Goal: Task Accomplishment & Management: Complete application form

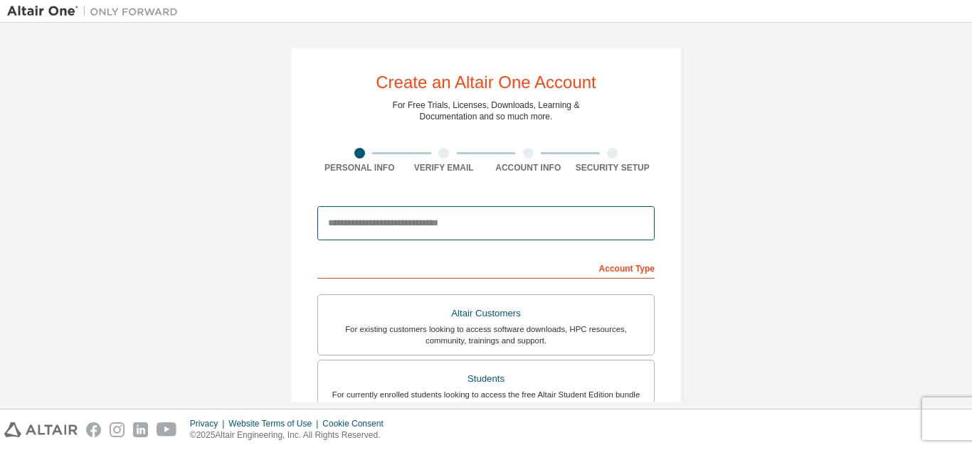
click at [413, 226] on input "email" at bounding box center [485, 223] width 337 height 34
type input "**********"
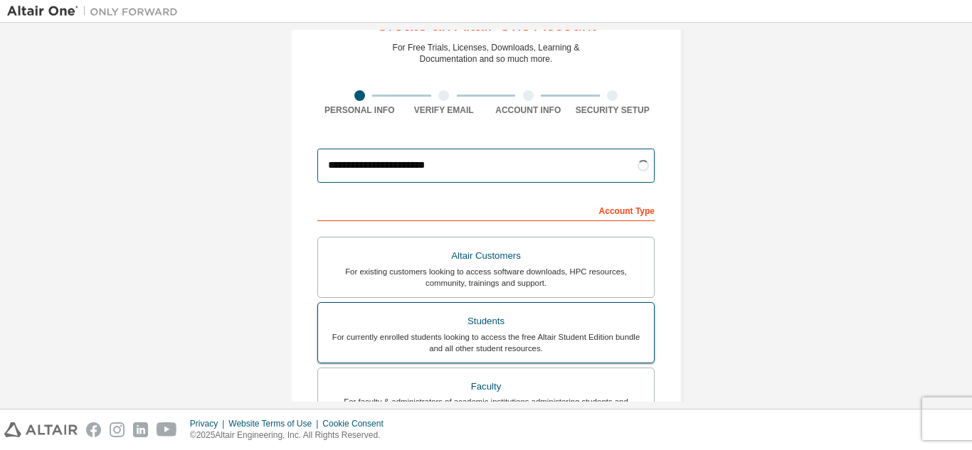
scroll to position [142, 0]
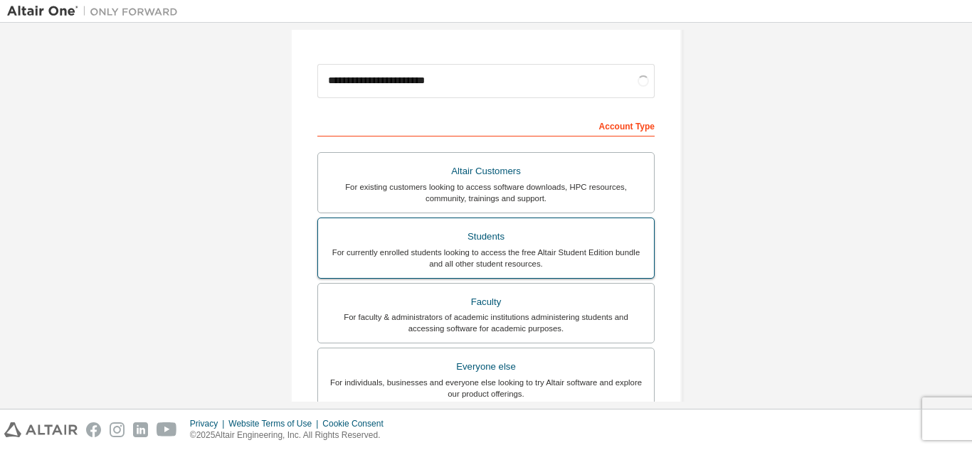
click at [535, 231] on div "Students" at bounding box center [486, 237] width 319 height 20
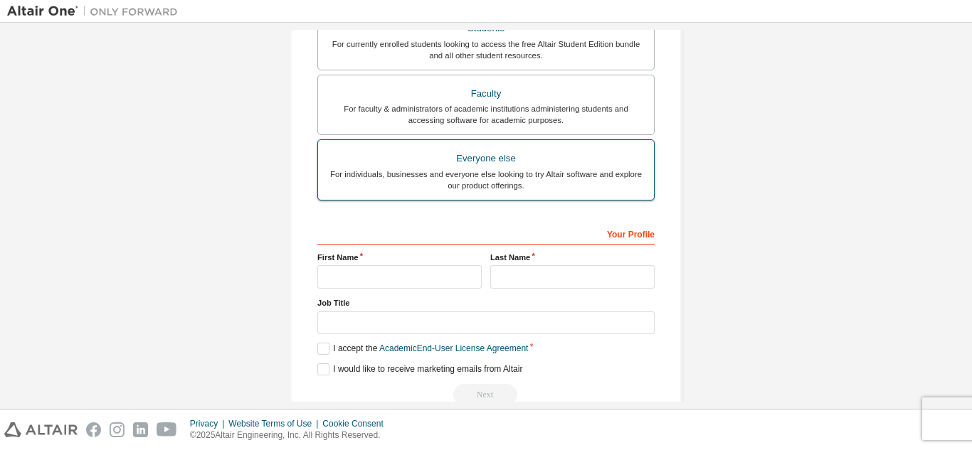
scroll to position [356, 0]
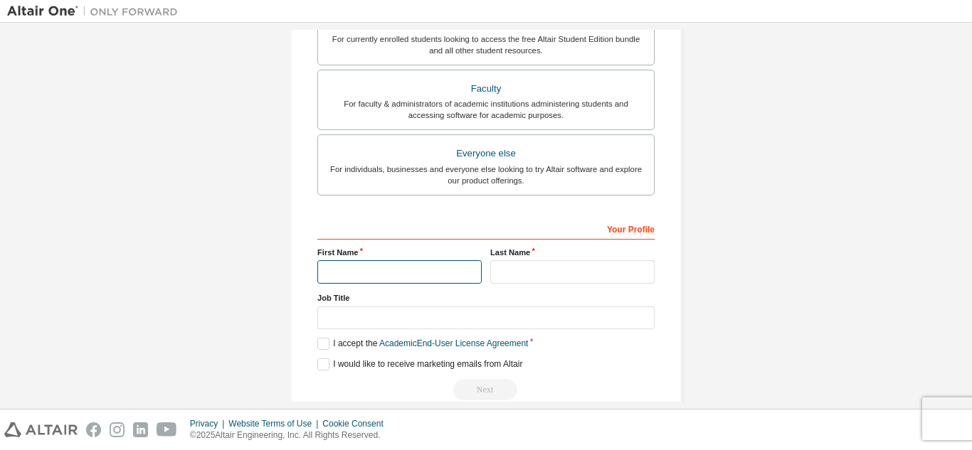
click at [393, 261] on input "text" at bounding box center [399, 271] width 164 height 23
type input "*****"
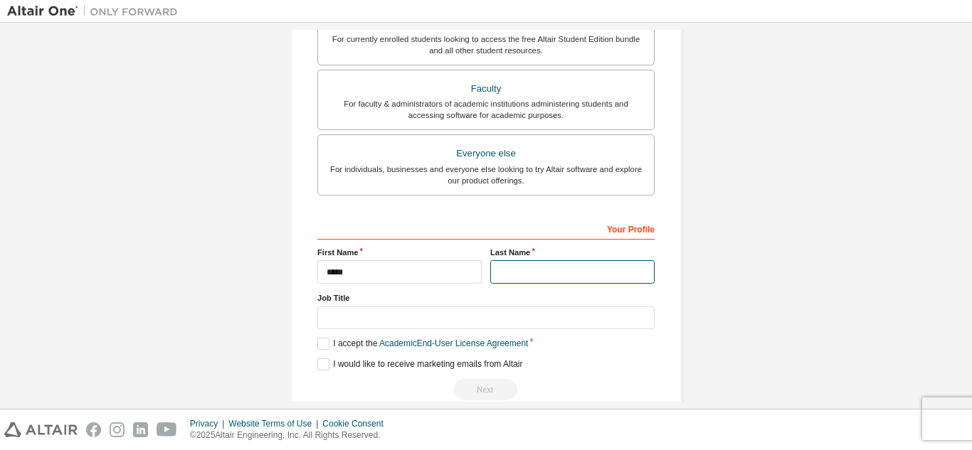
type input "*"
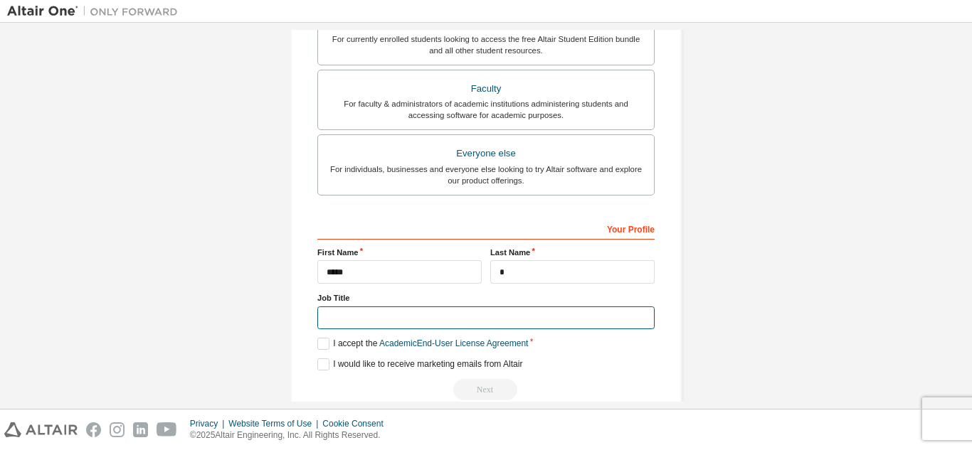
click at [403, 317] on input "text" at bounding box center [485, 318] width 337 height 23
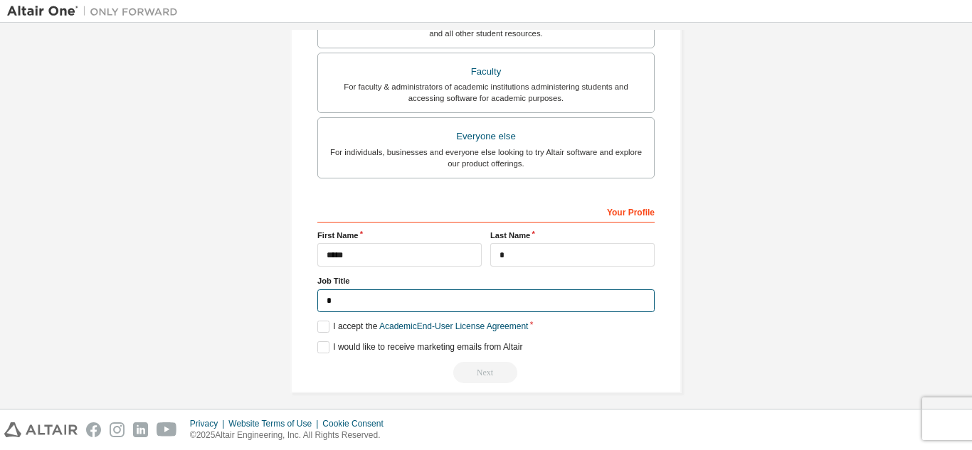
scroll to position [381, 0]
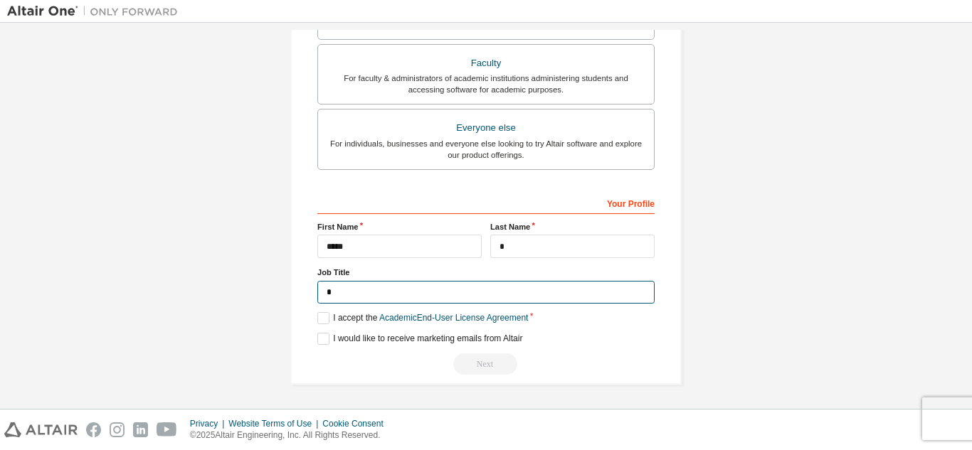
click at [378, 293] on input "*" at bounding box center [485, 292] width 337 height 23
type input "*******"
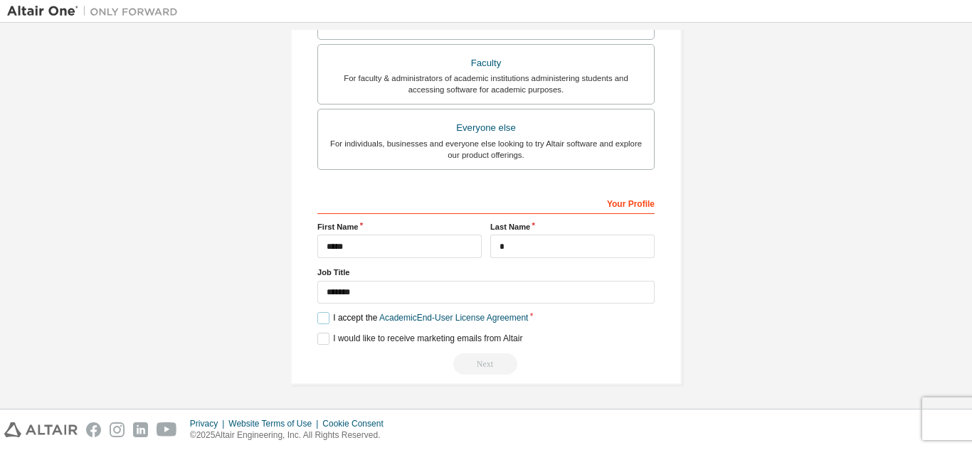
click at [323, 312] on label "I accept the Academic End-User License Agreement" at bounding box center [422, 318] width 211 height 12
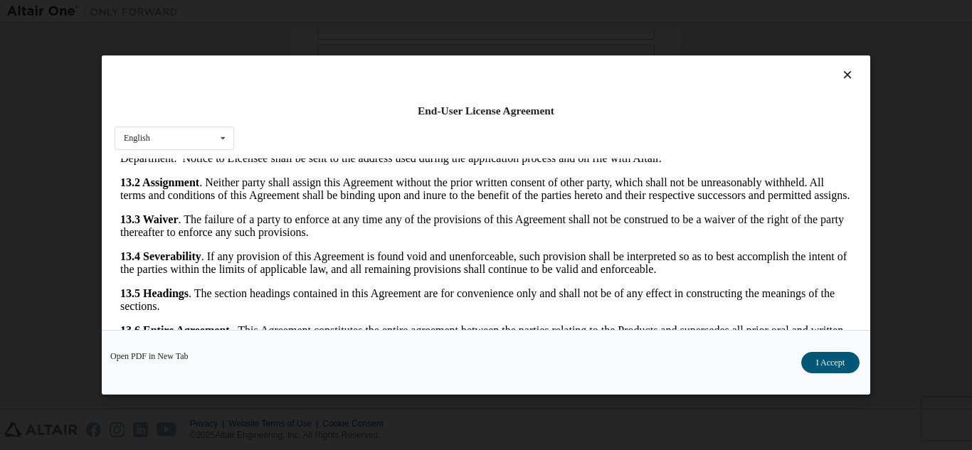
scroll to position [47, 0]
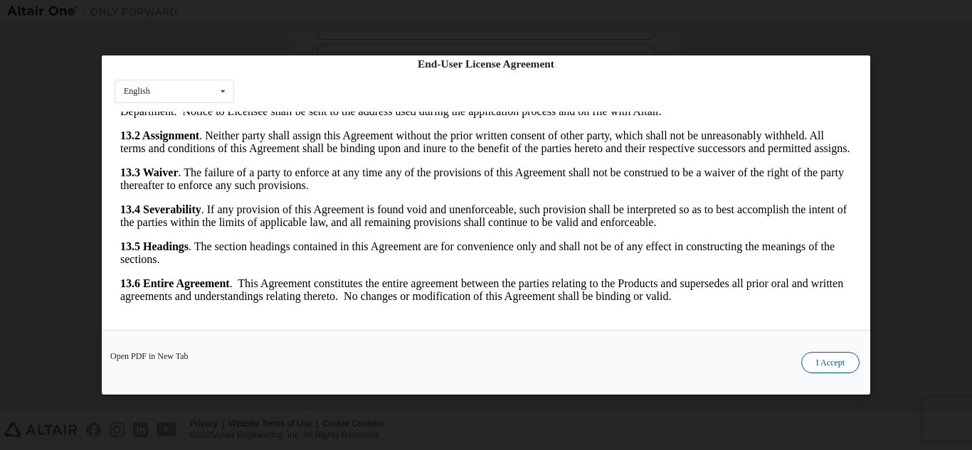
click at [825, 366] on button "I Accept" at bounding box center [830, 362] width 58 height 21
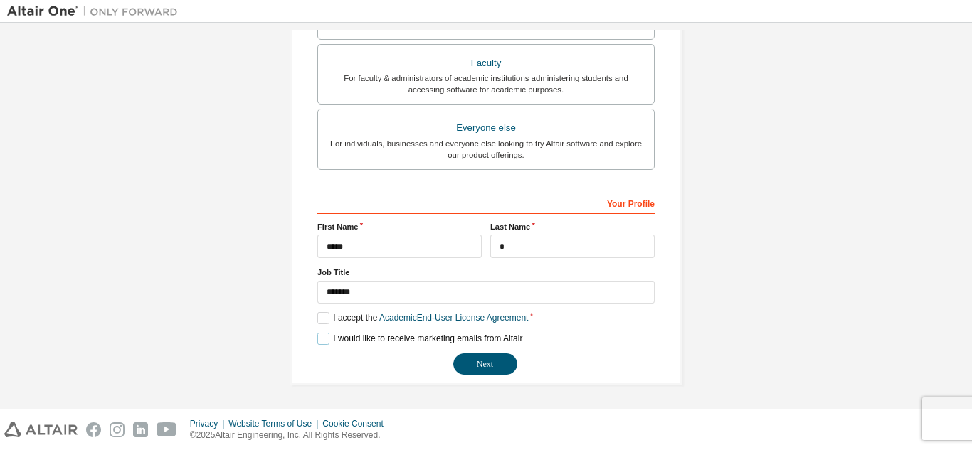
click at [317, 338] on label "I would like to receive marketing emails from Altair" at bounding box center [419, 339] width 205 height 12
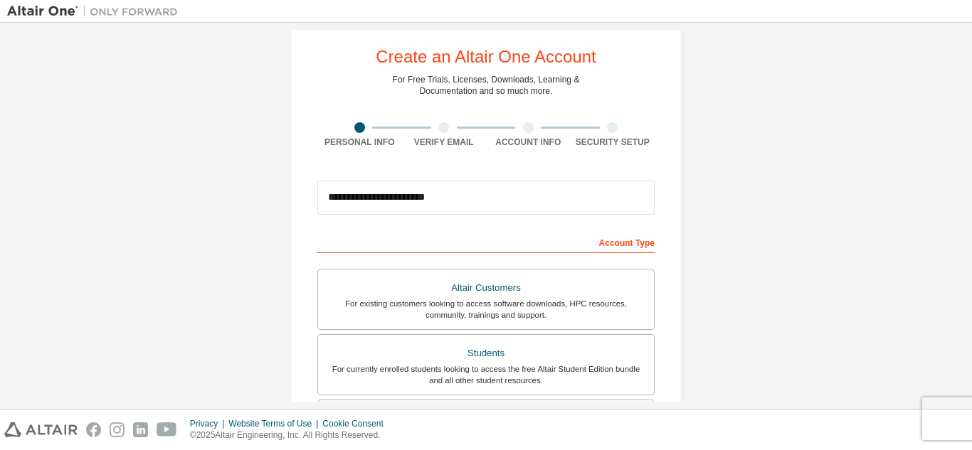
scroll to position [381, 0]
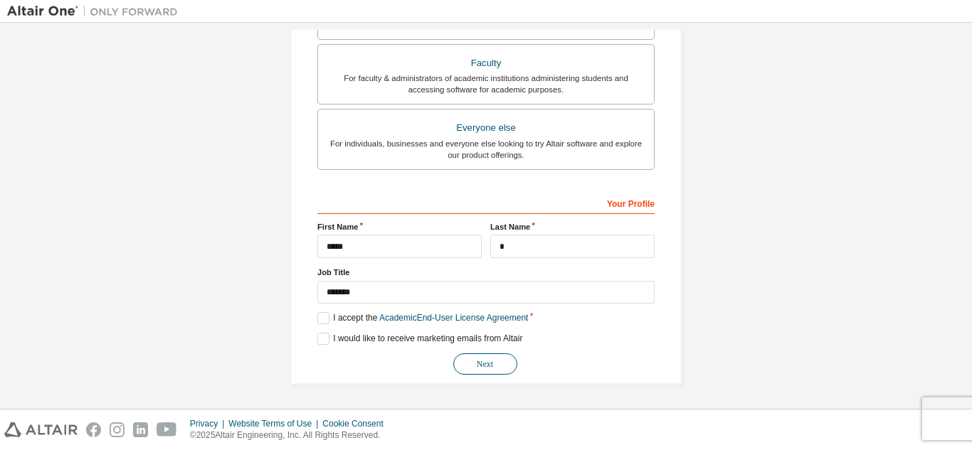
click at [472, 372] on button "Next" at bounding box center [485, 364] width 64 height 21
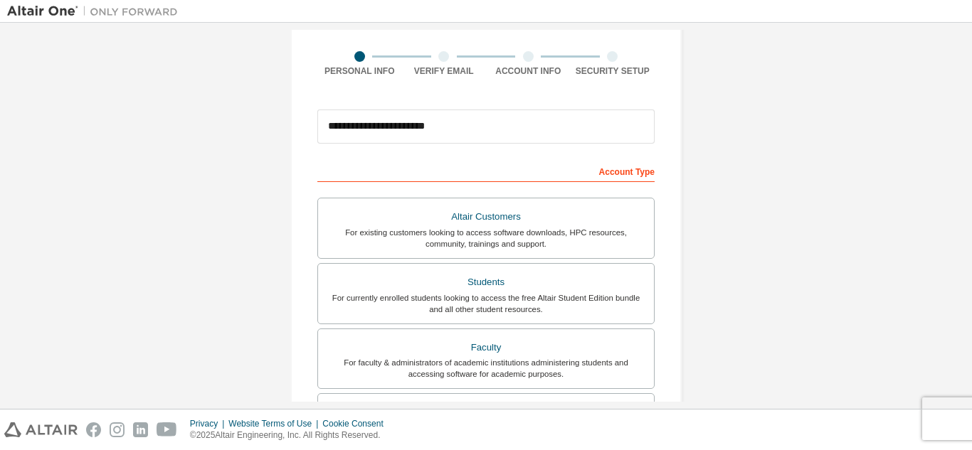
scroll to position [0, 0]
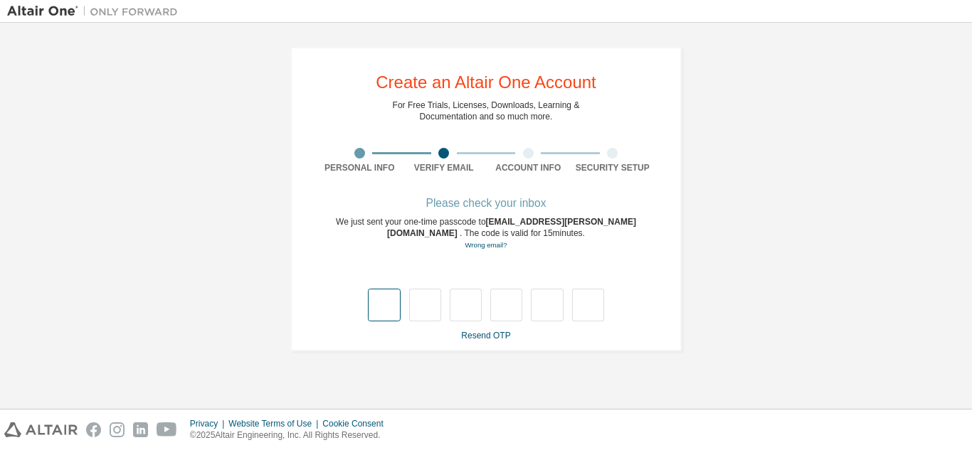
type input "*"
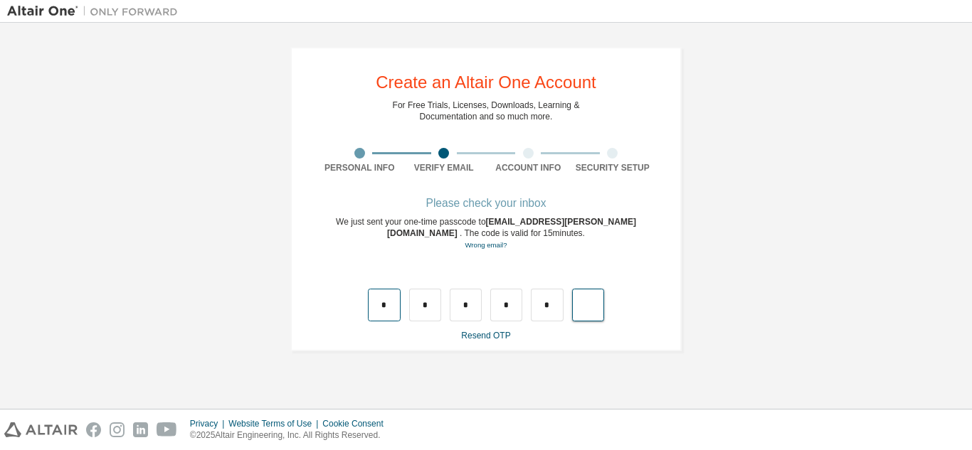
type input "*"
